Goal: Task Accomplishment & Management: Complete application form

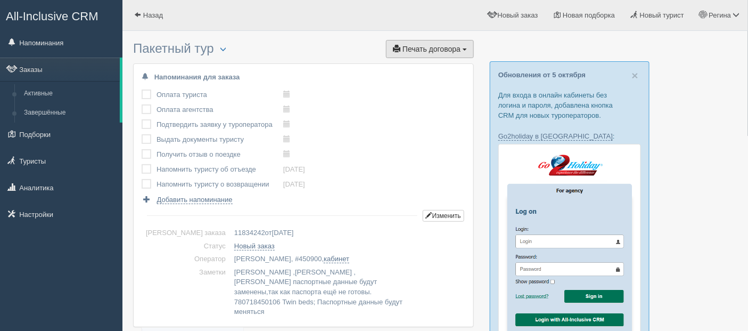
click at [451, 50] on span "Печать договора" at bounding box center [432, 49] width 58 height 9
click at [418, 70] on link "дОгоВор" at bounding box center [431, 69] width 84 height 18
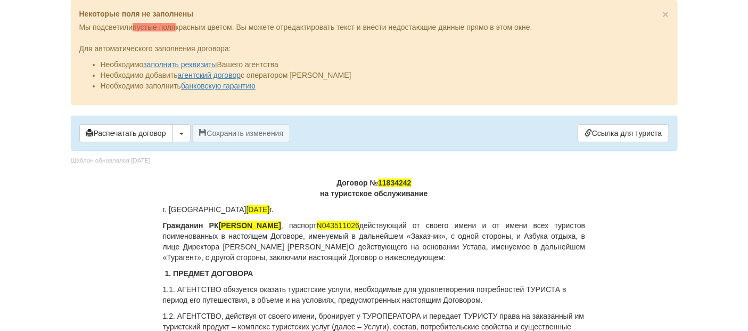
click at [414, 181] on p "Договор № 11834242 на туристское обслуживание" at bounding box center [374, 187] width 423 height 21
click at [418, 181] on p "Договор № 450900 на туристское обслуживание" at bounding box center [374, 187] width 423 height 21
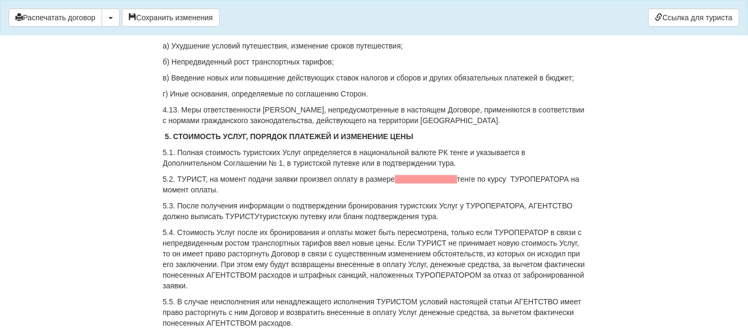
scroll to position [2131, 0]
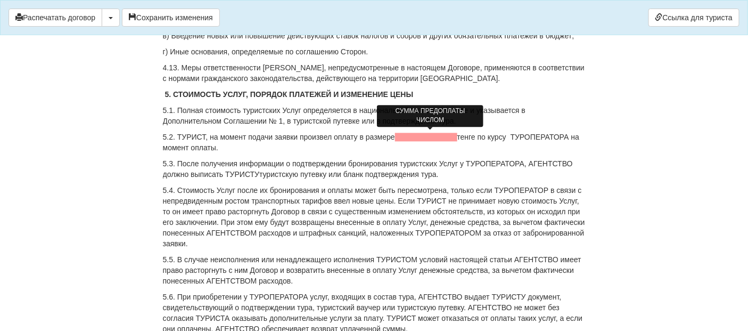
click at [403, 136] on span at bounding box center [426, 137] width 62 height 9
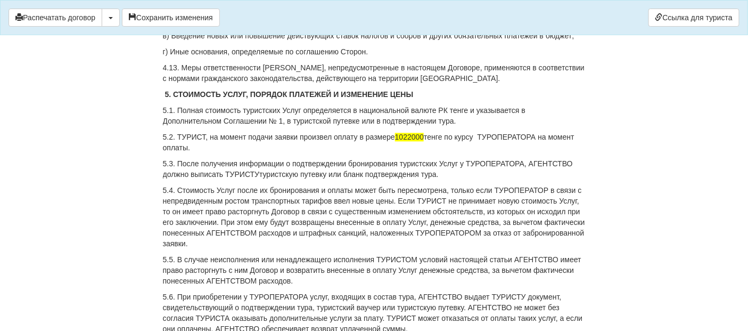
click at [482, 133] on p "5.2. ТУРИСТ, на момент подачи заявки произвел оплату в размере 1022000 тенге по…" at bounding box center [374, 142] width 423 height 21
click at [483, 136] on p "5.2. ТУРИСТ, на момент подачи заявки произвел оплату в размере 1022000 тенге по…" at bounding box center [374, 142] width 423 height 21
click at [538, 137] on p "5.2. ТУРИСТ, на момент подачи заявки произвел оплату в размере 1022000 тенге по…" at bounding box center [374, 142] width 423 height 21
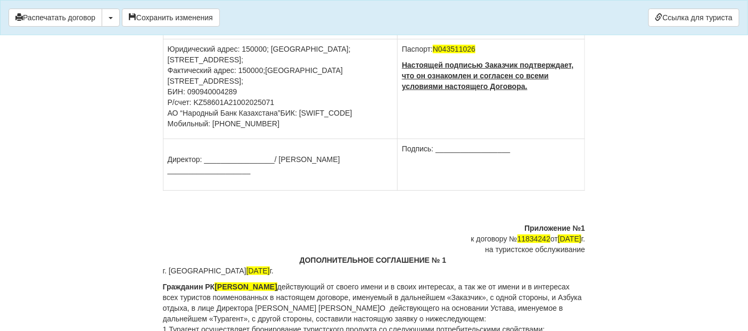
scroll to position [4261, 0]
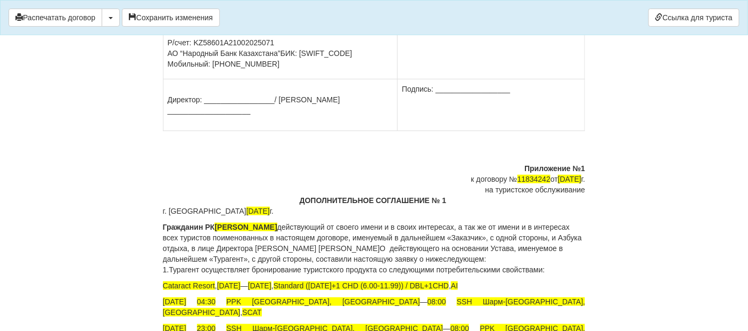
click at [531, 174] on div "к договору № 11834242 от 07.10.2025 г." at bounding box center [374, 179] width 423 height 11
click at [570, 223] on span "действующий от своего имени и в своих интересах, а так же от имени и в интереса…" at bounding box center [372, 243] width 419 height 40
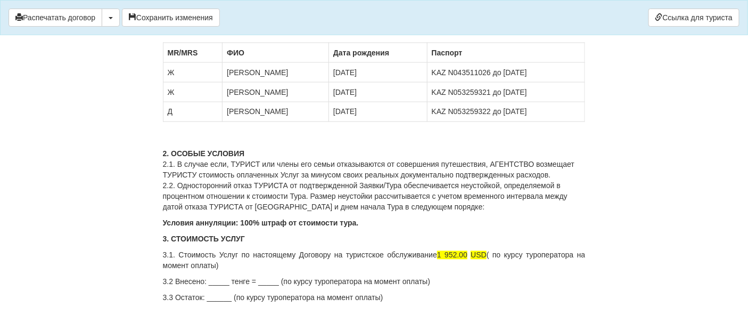
scroll to position [4653, 0]
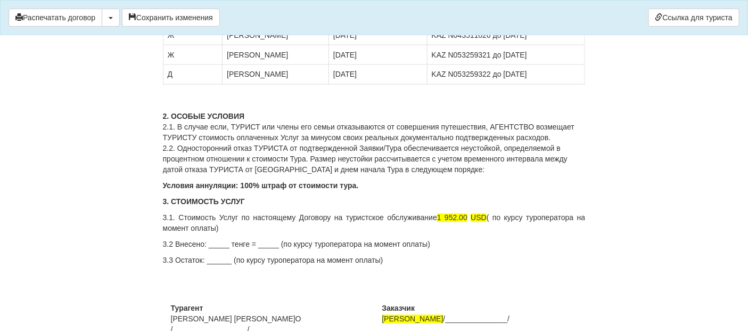
click at [210, 239] on p "3.2 Внесено: _____ тенге = _____ (по курсу туроператора на момент оплаты)" at bounding box center [374, 244] width 423 height 11
click at [260, 239] on p "3.2 Внесено: 1022000_____ тенге = _____ (по курсу туроператора на момент оплаты)" at bounding box center [374, 244] width 423 height 11
click at [268, 239] on p "3.2 Внесено: 1022000 тенге = _____ (по курсу туроператора на момент оплаты)" at bounding box center [374, 244] width 423 height 11
click at [315, 239] on p "3.2 Внесено: 1022000 тенге = 1844.76_____ (по курсу туроператора на момент опла…" at bounding box center [374, 244] width 423 height 11
click at [348, 239] on p "3.2 Внесено: 1022000 тенге = 1844.76 USD (по курсу туроператора на момент оплат…" at bounding box center [374, 244] width 423 height 11
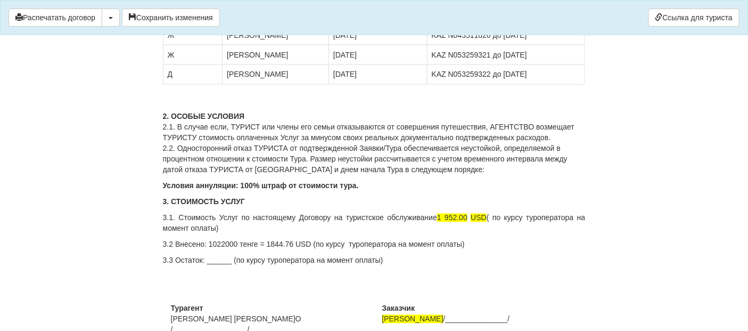
click at [348, 239] on p "3.2 Внесено: 1022000 тенге = 1844.76 USD (по курсу туроператора на момент оплат…" at bounding box center [374, 244] width 423 height 11
click at [346, 239] on p "3.2 Внесено: 1022000 тенге = 1844.76 USD (по курсу 554 тенге за доллар туропера…" at bounding box center [374, 244] width 423 height 11
click at [315, 239] on p "3.2 Внесено: 1022000 тенге = 1844.76 USD (по курсу (554 тенге за доллар туропер…" at bounding box center [374, 244] width 423 height 11
click at [419, 239] on p "3.2 Внесено: 1022000 тенге = 1844.76 USD по курсу (554 тенге за доллар туропера…" at bounding box center [374, 244] width 423 height 11
click at [430, 271] on p at bounding box center [374, 276] width 423 height 11
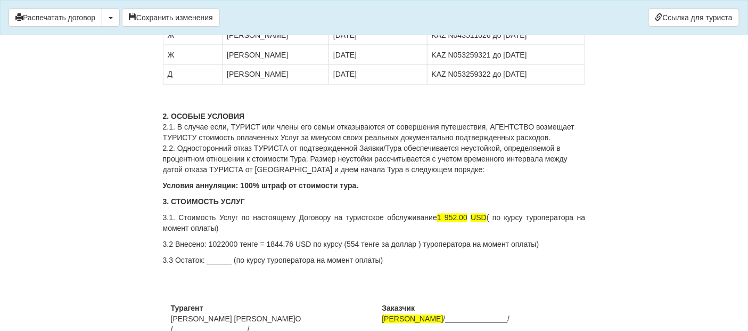
click at [208, 255] on p "3.3 Остаток: ______ (по курсу туроператора на момент оплаты)" at bounding box center [374, 260] width 423 height 11
click at [210, 255] on p "3.3 Остаток: ______ (по курсу туроператора на момент оплаты)" at bounding box center [374, 260] width 423 height 11
click at [226, 255] on p "3.3 Остаток: _107.24_____ (по курсу туроператора на момент оплаты)" at bounding box center [374, 260] width 423 height 11
click at [255, 255] on p "3.3 Остаток: _107,24_____ (по курсу туроператора на момент оплаты)" at bounding box center [374, 260] width 423 height 11
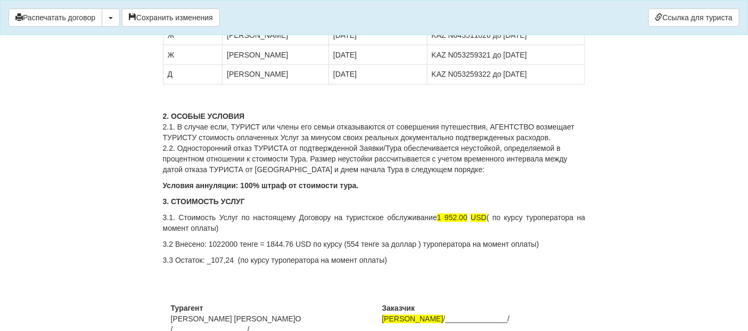
click at [272, 255] on p "3.3 Остаток: _107,24 (по курсу туроператора на момент оплаты)" at bounding box center [374, 260] width 423 height 11
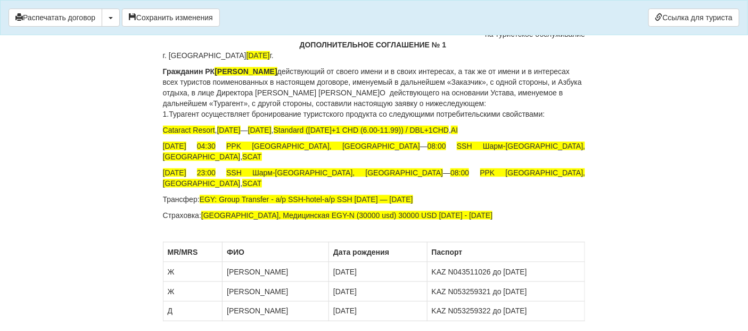
scroll to position [4180, 0]
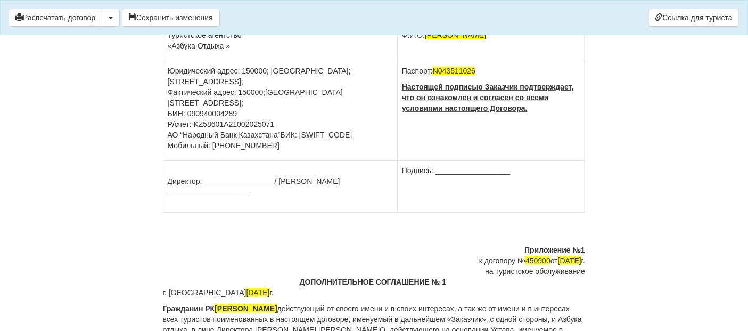
click at [582, 224] on b at bounding box center [582, 228] width 6 height 9
drag, startPoint x: 179, startPoint y: 16, endPoint x: 184, endPoint y: 39, distance: 23.5
click at [178, 16] on button "Сохранить изменения" at bounding box center [171, 18] width 98 height 18
click at [583, 224] on b at bounding box center [582, 228] width 6 height 9
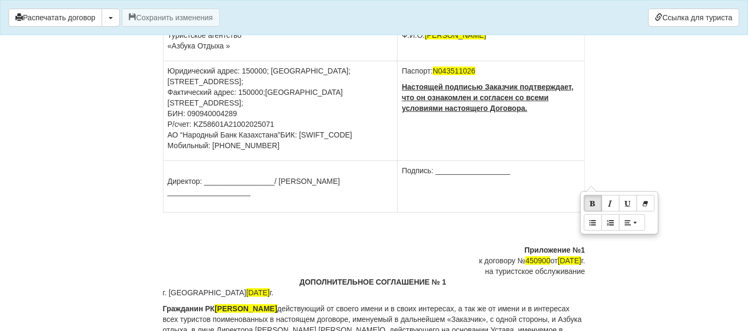
click at [576, 223] on div at bounding box center [374, 228] width 423 height 11
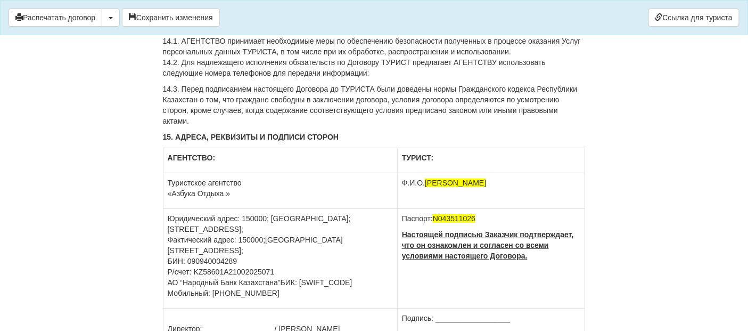
scroll to position [4002, 0]
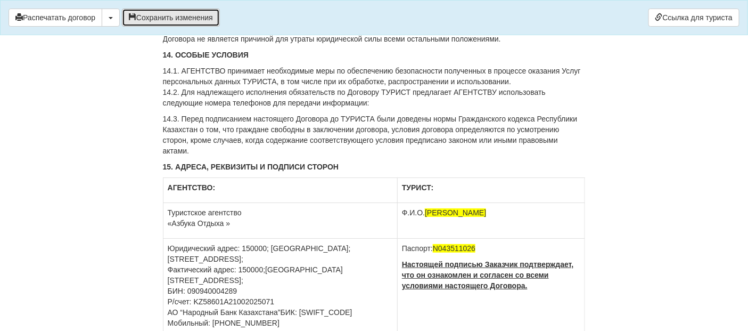
click at [153, 19] on button "Сохранить изменения" at bounding box center [171, 18] width 98 height 18
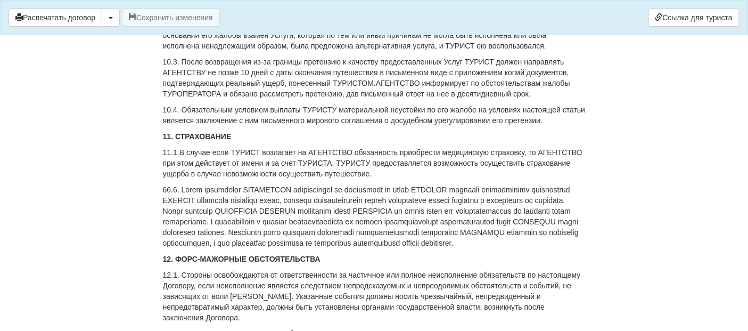
scroll to position [3529, 0]
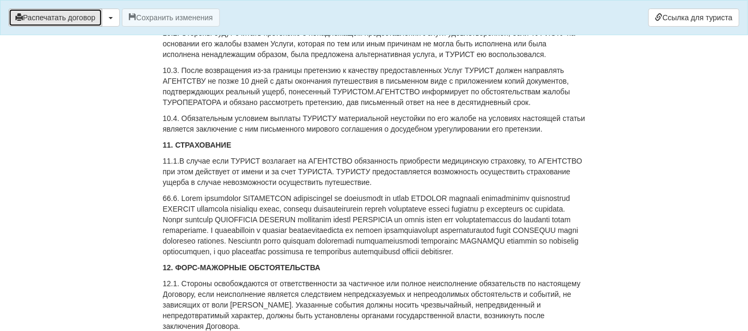
click at [68, 13] on button "Распечатать договор" at bounding box center [56, 18] width 94 height 18
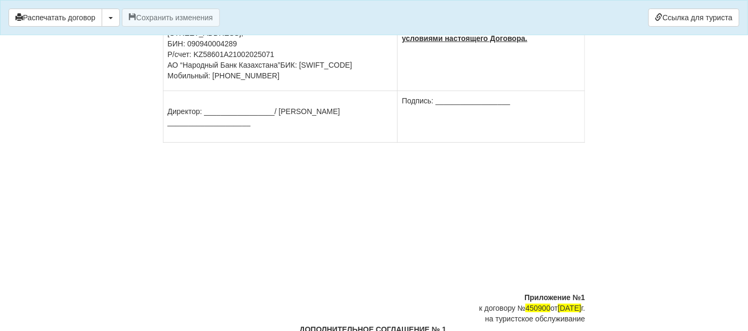
scroll to position [4239, 0]
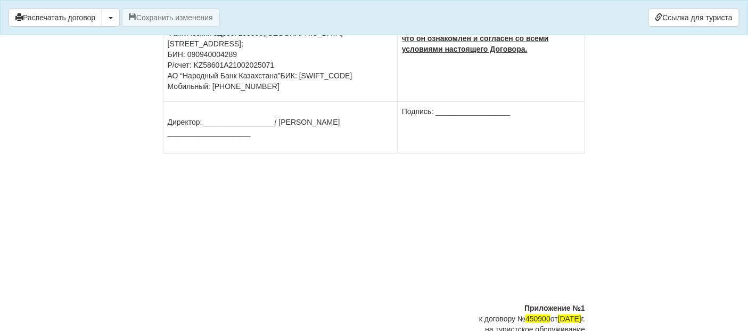
click at [578, 271] on div at bounding box center [374, 276] width 423 height 11
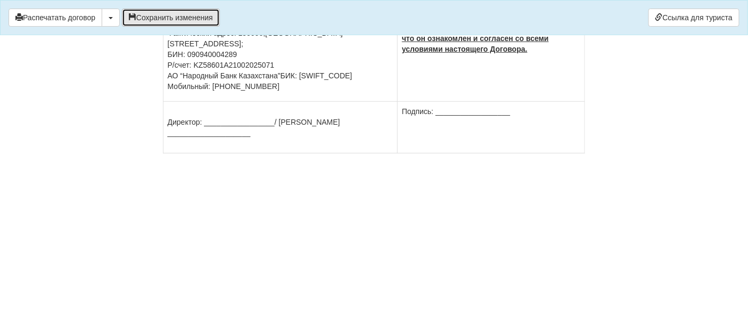
click at [179, 16] on button "Сохранить изменения" at bounding box center [171, 18] width 98 height 18
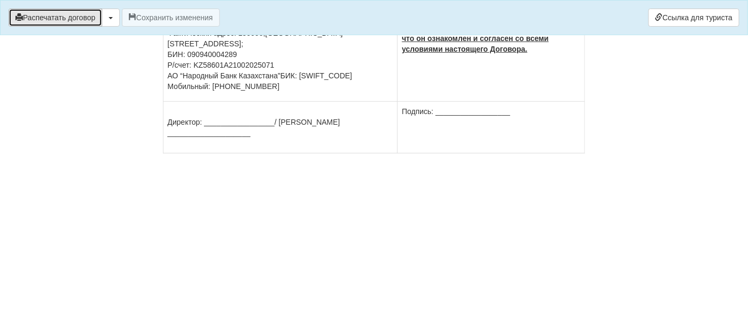
click at [74, 15] on button "Распечатать договор" at bounding box center [56, 18] width 94 height 18
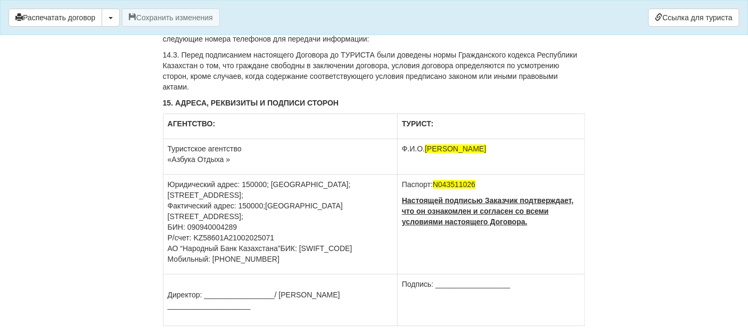
scroll to position [4061, 0]
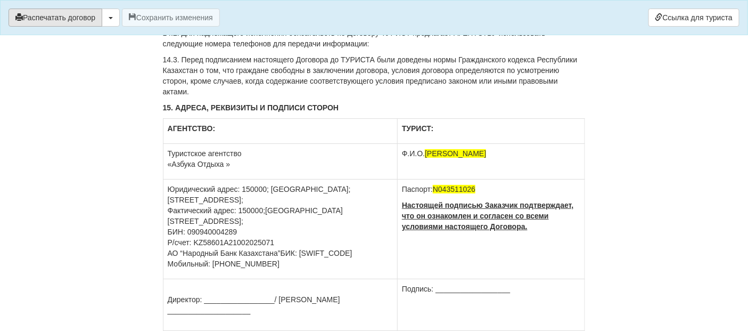
click at [66, 18] on button "Распечатать договор" at bounding box center [56, 18] width 94 height 18
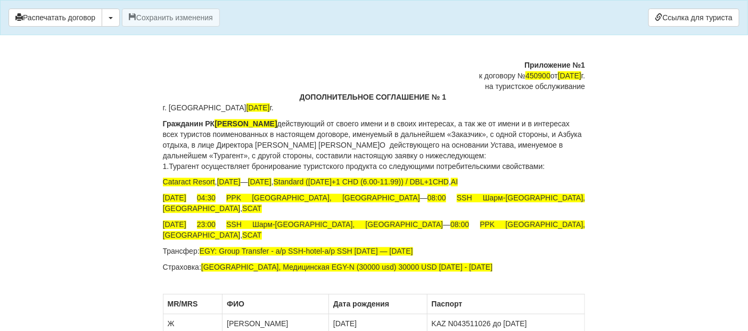
scroll to position [4298, 0]
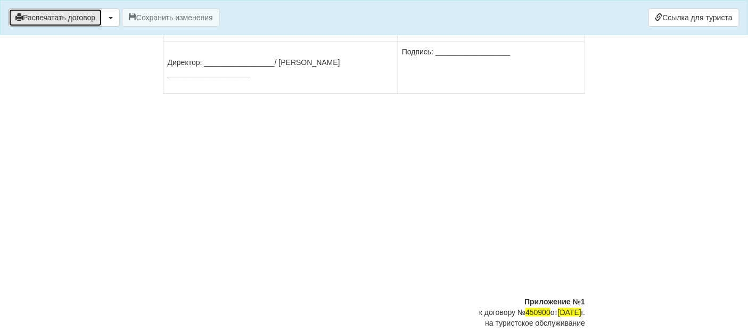
click at [85, 19] on button "Распечатать договор" at bounding box center [56, 18] width 94 height 18
click at [42, 19] on button "Распечатать договор" at bounding box center [56, 18] width 94 height 18
